Goal: Task Accomplishment & Management: Complete application form

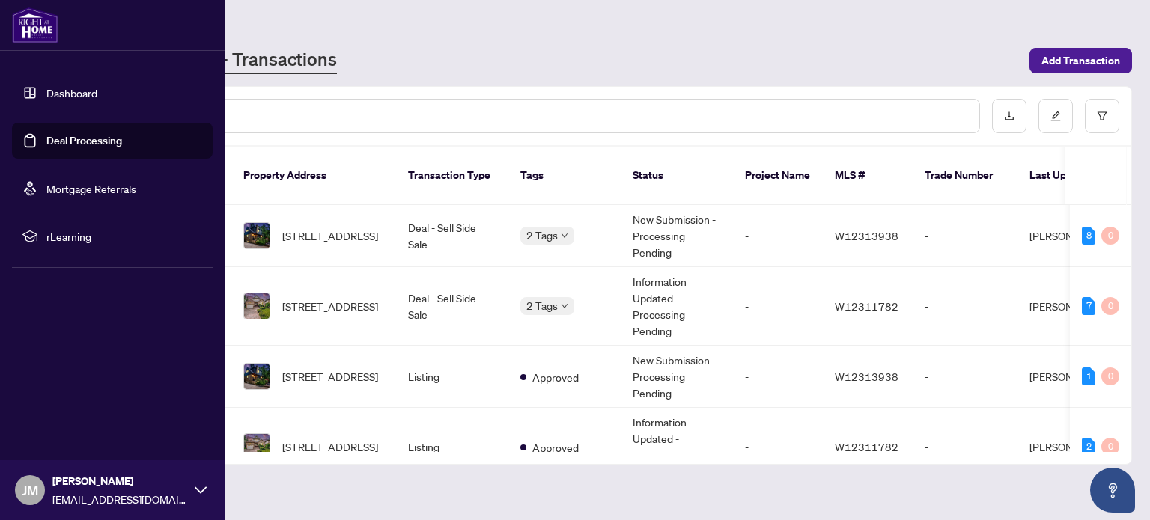
click at [46, 147] on link "Deal Processing" at bounding box center [84, 140] width 76 height 13
click at [62, 100] on link "Dashboard" at bounding box center [71, 92] width 51 height 13
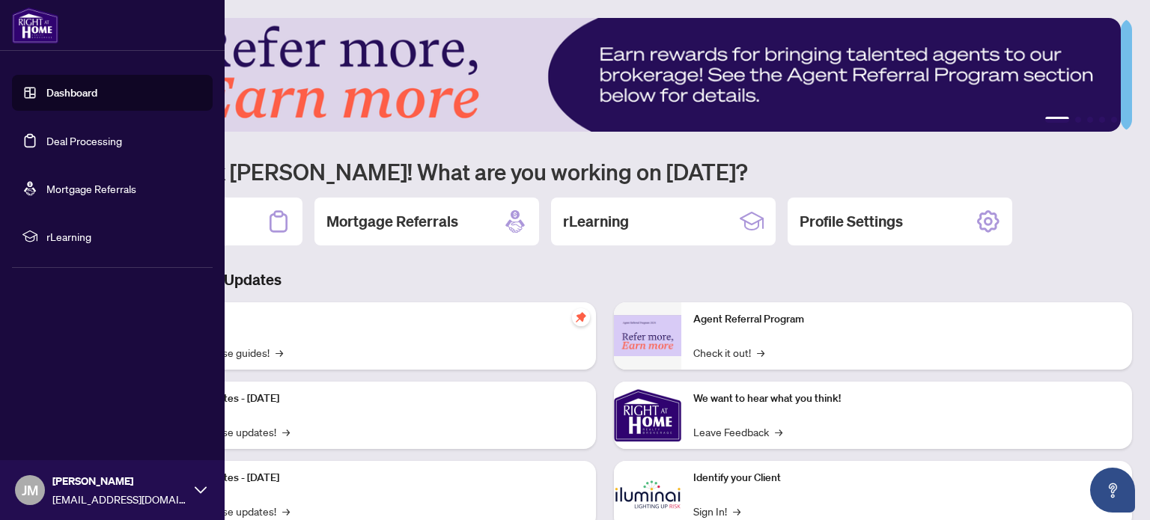
click at [88, 140] on link "Deal Processing" at bounding box center [84, 140] width 76 height 13
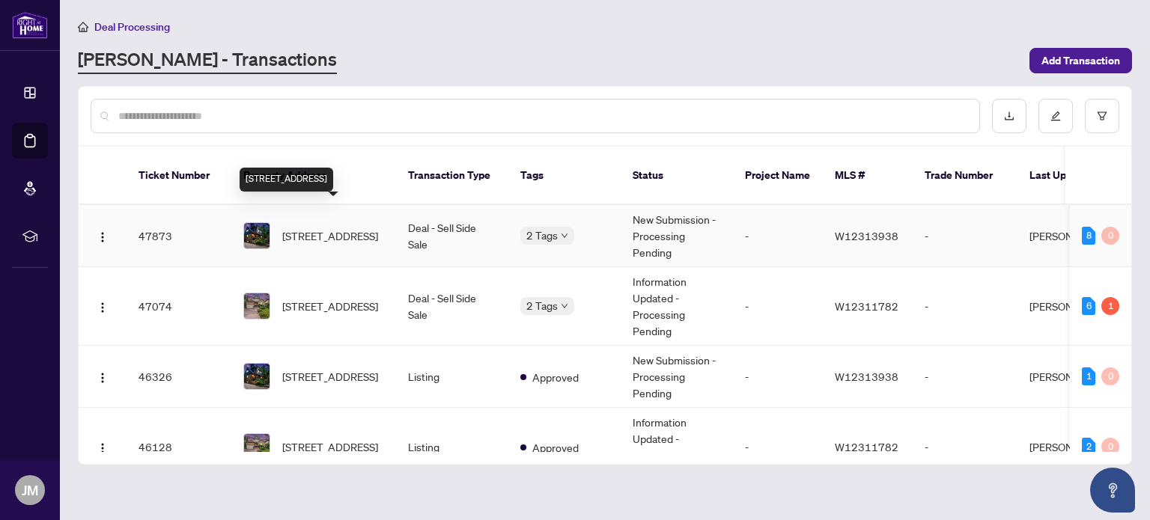
click at [337, 228] on span "[STREET_ADDRESS]" at bounding box center [330, 236] width 96 height 16
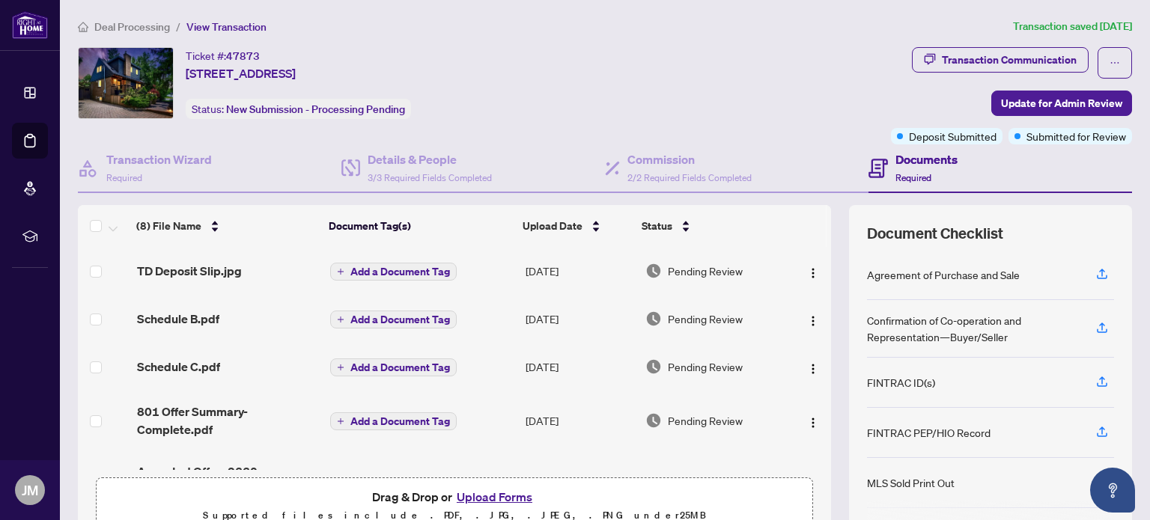
drag, startPoint x: 821, startPoint y: 264, endPoint x: 824, endPoint y: 308, distance: 43.5
click at [824, 308] on div "(8) File Name Document Tag(s) Upload Date Status TD Deposit Slip.jpg Add a Docu…" at bounding box center [605, 373] width 1054 height 337
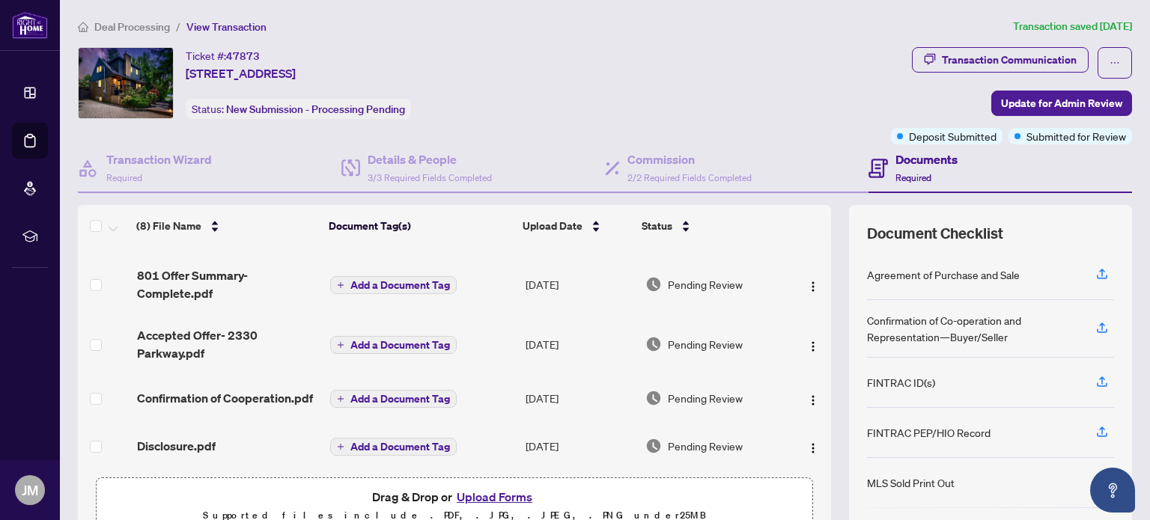
scroll to position [139, 0]
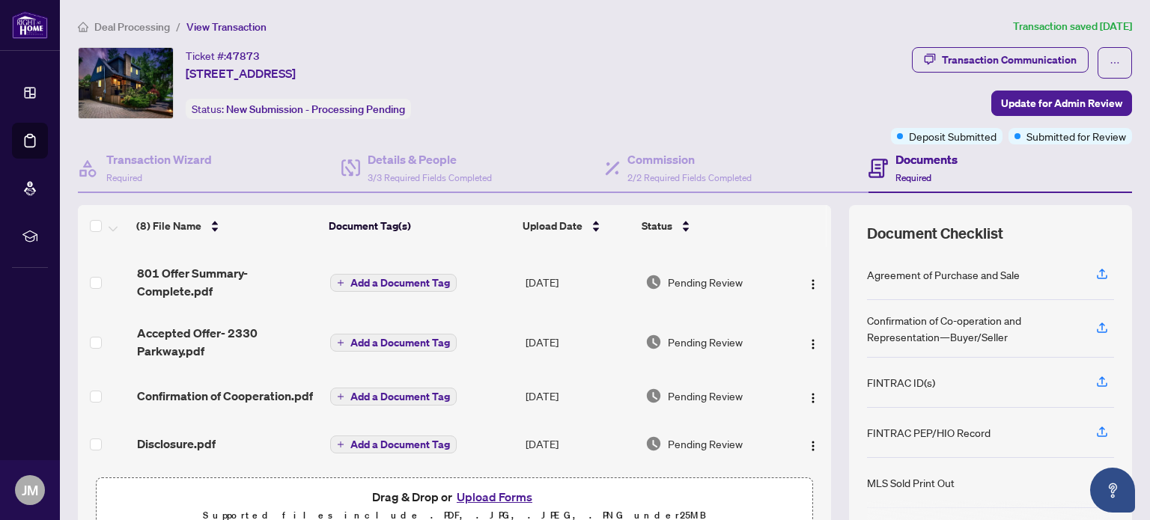
click at [485, 496] on button "Upload Forms" at bounding box center [494, 496] width 85 height 19
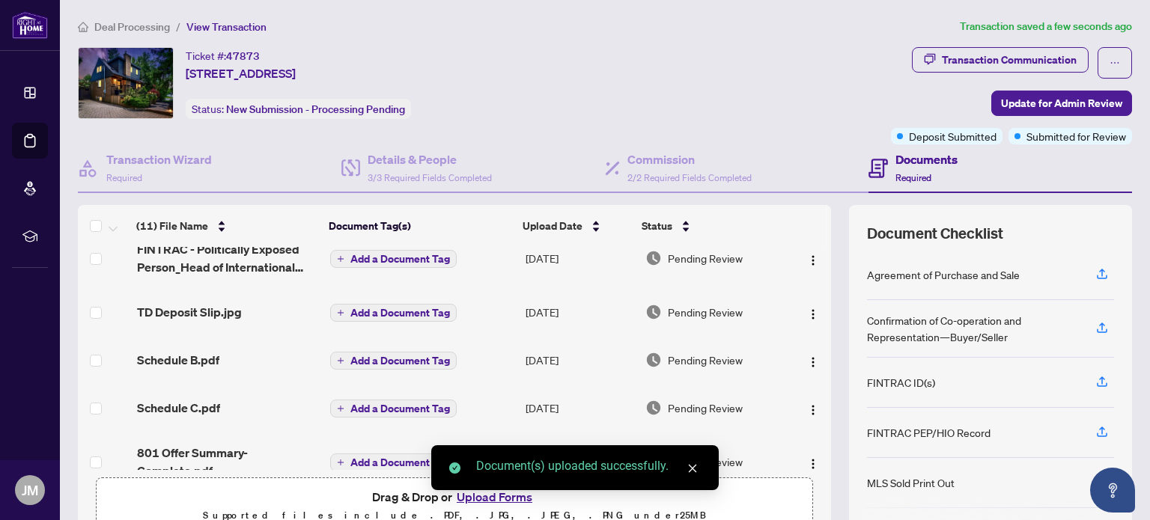
scroll to position [0, 0]
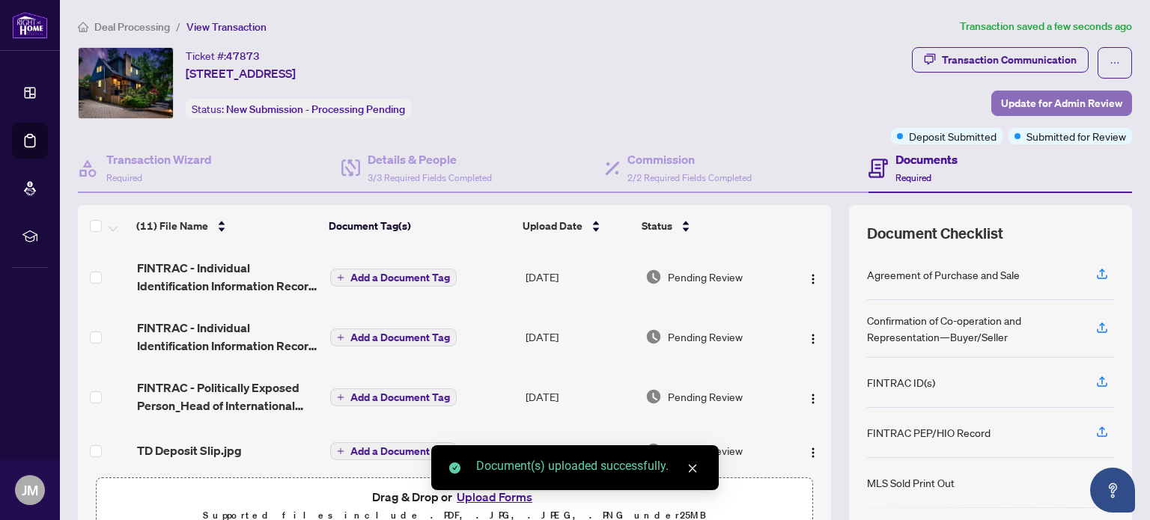
click at [1053, 103] on span "Update for Admin Review" at bounding box center [1061, 103] width 121 height 24
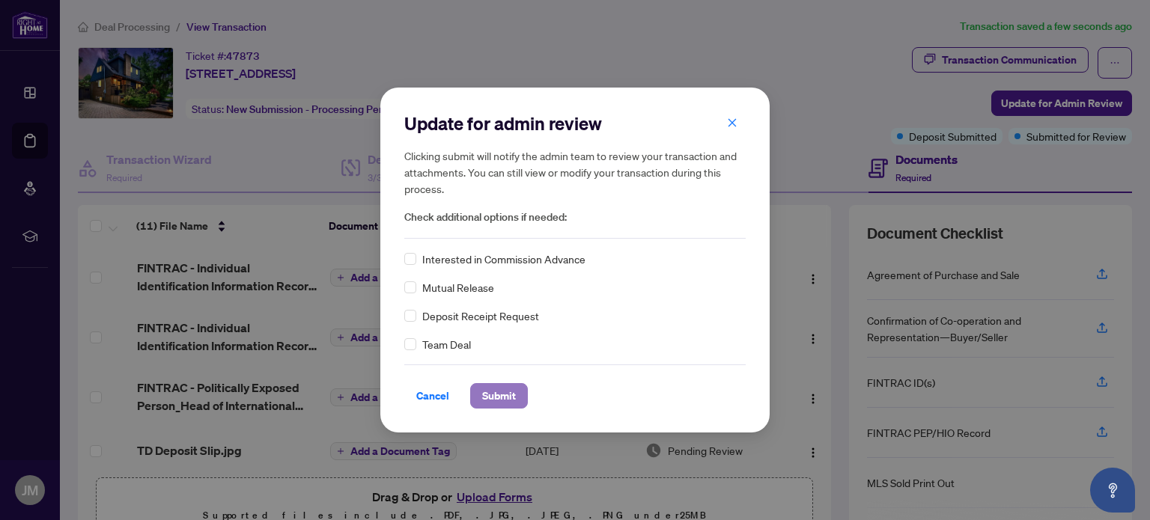
click at [501, 393] on span "Submit" at bounding box center [499, 396] width 34 height 24
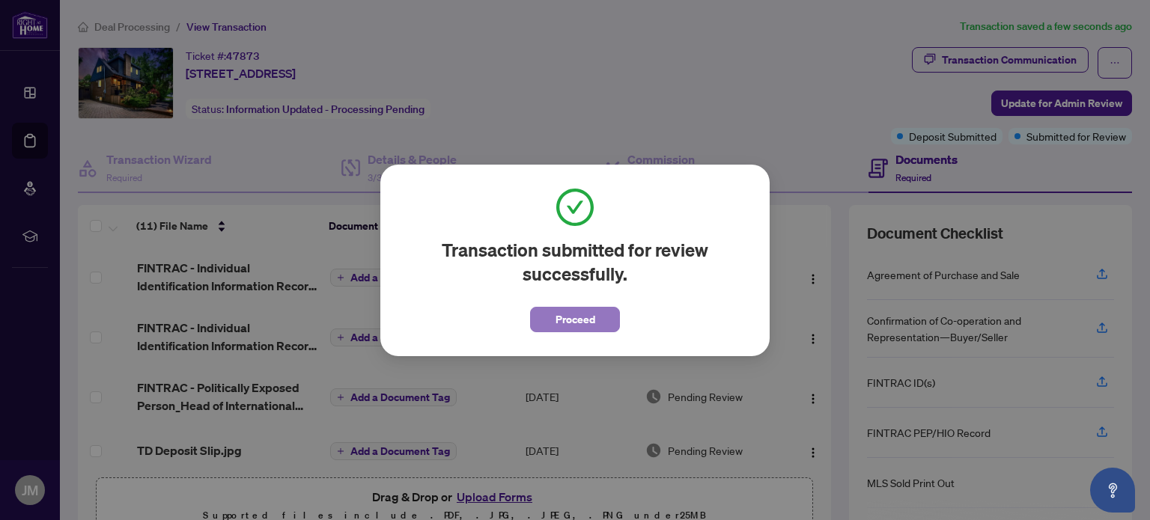
click at [591, 319] on span "Proceed" at bounding box center [576, 320] width 40 height 24
